Goal: Information Seeking & Learning: Learn about a topic

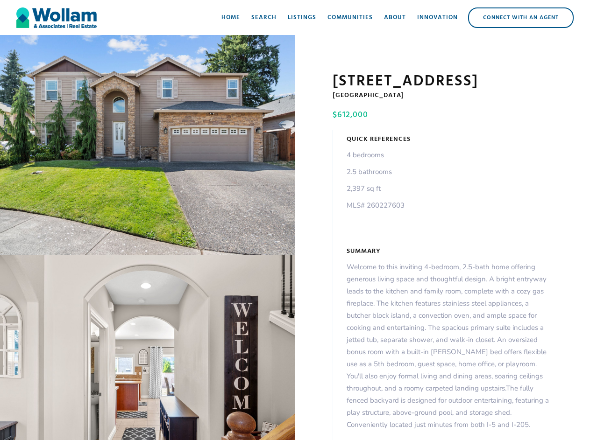
click at [148, 147] on div "open lightbox" at bounding box center [147, 145] width 295 height 220
click at [148, 350] on img at bounding box center [294, 194] width 485 height 324
click at [148, 147] on div "open lightbox" at bounding box center [147, 145] width 295 height 220
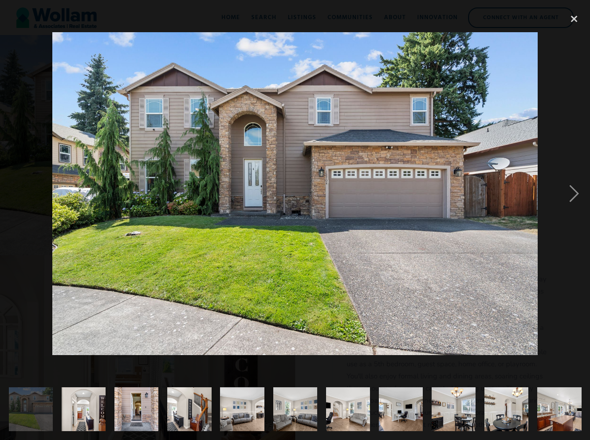
click at [148, 350] on img at bounding box center [294, 194] width 485 height 324
